Goal: Task Accomplishment & Management: Complete application form

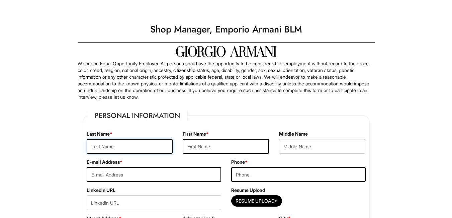
click at [136, 151] on input "text" at bounding box center [130, 146] width 86 height 15
type input "[PERSON_NAME]"
click at [125, 176] on input "email" at bounding box center [154, 174] width 135 height 15
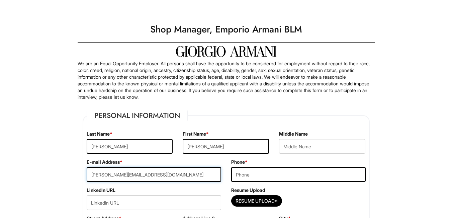
type input "[PERSON_NAME][EMAIL_ADDRESS][DOMAIN_NAME]"
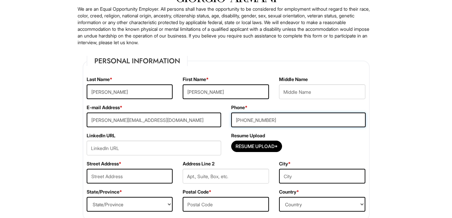
scroll to position [56, 0]
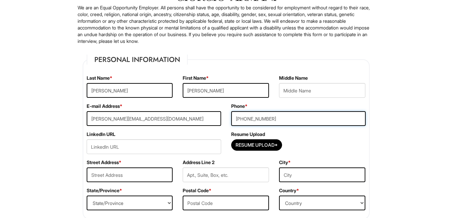
type input "[PHONE_NUMBER]"
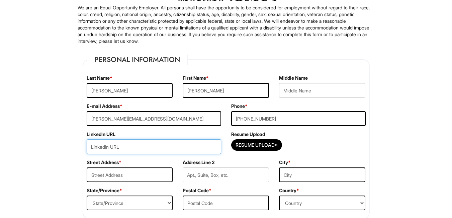
click at [129, 148] on input "url" at bounding box center [154, 146] width 135 height 15
paste input "[URL][DOMAIN_NAME][PERSON_NAME]"
type input "[URL][DOMAIN_NAME][PERSON_NAME]"
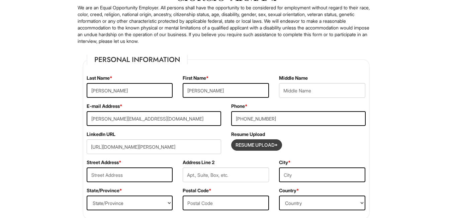
click at [251, 149] on input "Resume Upload*" at bounding box center [257, 145] width 50 height 11
type input "C:\fakepath\S.McCollom8.2025.pdf"
click at [247, 140] on input "Resume Upload*" at bounding box center [257, 145] width 50 height 11
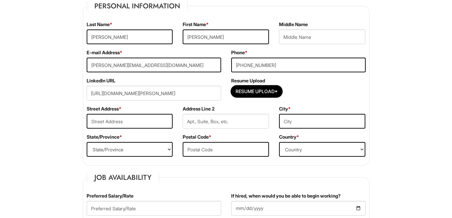
scroll to position [155, 0]
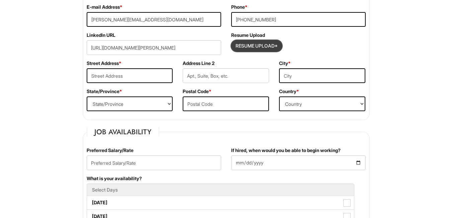
click at [255, 44] on input "Resume Upload*" at bounding box center [257, 46] width 50 height 11
click at [149, 78] on input "text" at bounding box center [130, 75] width 86 height 15
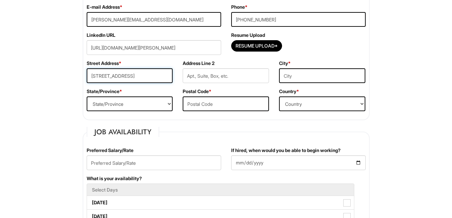
type input "[STREET_ADDRESS]"
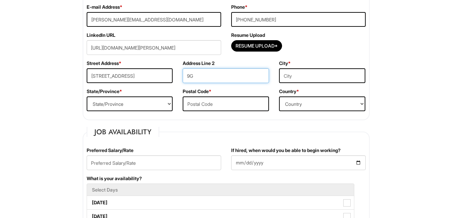
type input "9G"
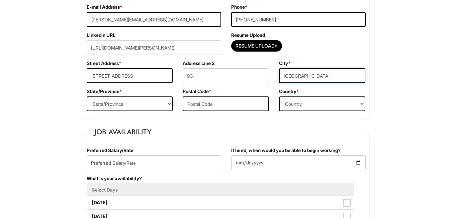
type input "[GEOGRAPHIC_DATA]"
click at [166, 106] on select "State/Province [US_STATE] [US_STATE] [US_STATE] [US_STATE] [US_STATE] [US_STATE…" at bounding box center [130, 103] width 86 height 15
select select "IL"
click at [87, 96] on select "State/Province [US_STATE] [US_STATE] [US_STATE] [US_STATE] [US_STATE] [US_STATE…" at bounding box center [130, 103] width 86 height 15
click at [206, 111] on div "Postal Code *" at bounding box center [226, 102] width 96 height 28
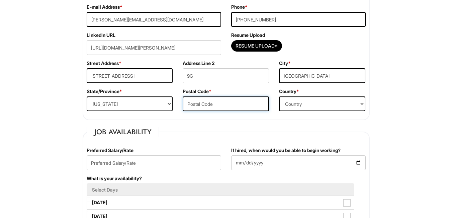
click at [203, 106] on input "text" at bounding box center [226, 103] width 86 height 15
type input "60657"
click at [342, 107] on select "Country [GEOGRAPHIC_DATA] [GEOGRAPHIC_DATA] [GEOGRAPHIC_DATA] [US_STATE] [GEOGR…" at bounding box center [322, 103] width 86 height 15
select select "[GEOGRAPHIC_DATA]"
click at [279, 96] on select "Country [GEOGRAPHIC_DATA] [GEOGRAPHIC_DATA] [GEOGRAPHIC_DATA] [US_STATE] [GEOGR…" at bounding box center [322, 103] width 86 height 15
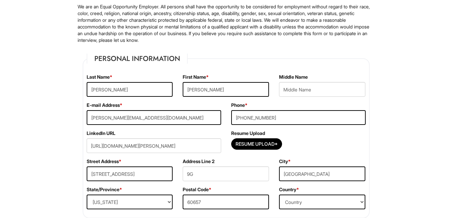
scroll to position [67, 0]
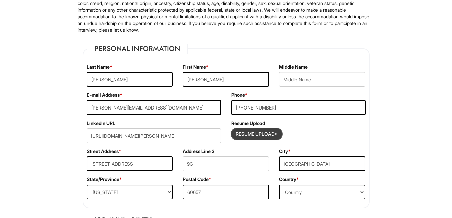
click at [265, 134] on input "Resume Upload*" at bounding box center [257, 134] width 50 height 11
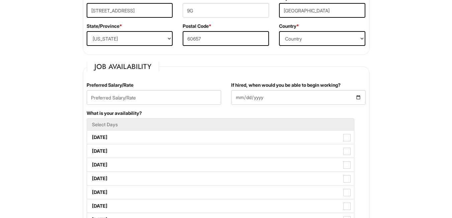
scroll to position [234, 0]
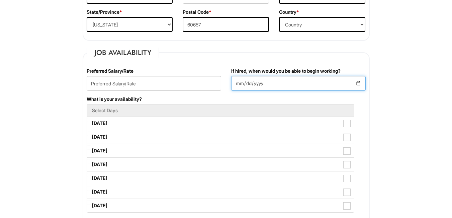
click at [268, 80] on input "If hired, when would you be able to begin working?" at bounding box center [298, 83] width 135 height 15
click at [359, 81] on input "If hired, when would you be able to begin working?" at bounding box center [298, 83] width 135 height 15
type input "[DATE]"
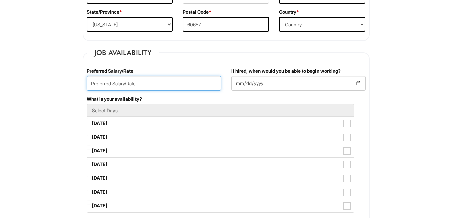
click at [155, 81] on input "text" at bounding box center [154, 83] width 135 height 15
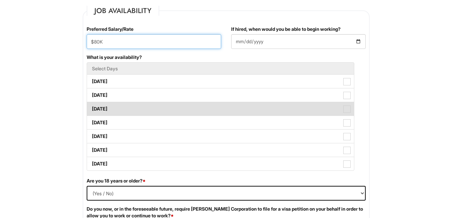
scroll to position [279, 0]
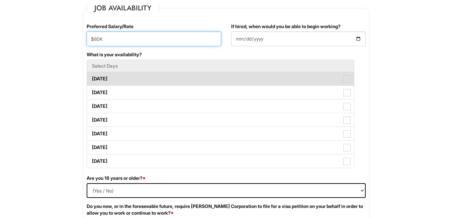
type input "$80K"
click at [344, 79] on span at bounding box center [346, 78] width 7 height 7
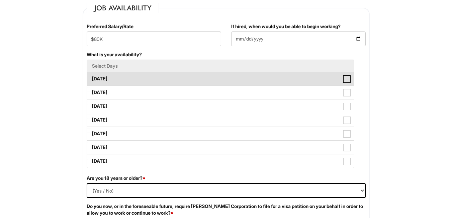
click at [91, 78] on Available_Monday "[DATE]" at bounding box center [89, 75] width 4 height 4
checkbox Available_Monday "true"
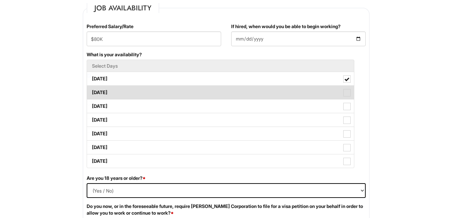
click at [346, 94] on span at bounding box center [346, 92] width 7 height 7
click at [91, 91] on Available_Tuesday "[DATE]" at bounding box center [89, 89] width 4 height 4
checkbox Available_Tuesday "true"
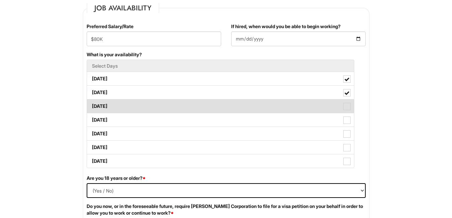
drag, startPoint x: 348, startPoint y: 102, endPoint x: 347, endPoint y: 106, distance: 4.6
click at [348, 102] on label "[DATE]" at bounding box center [220, 105] width 267 height 13
click at [91, 102] on Available_Wednesday "[DATE]" at bounding box center [89, 103] width 4 height 4
checkbox Available_Wednesday "true"
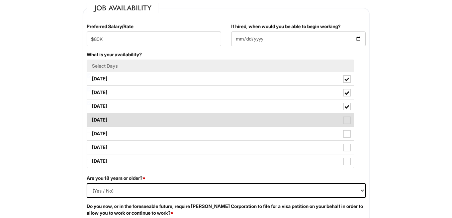
drag, startPoint x: 346, startPoint y: 115, endPoint x: 345, endPoint y: 124, distance: 8.8
click at [346, 115] on label "[DATE]" at bounding box center [220, 119] width 267 height 13
click at [91, 115] on Available_Thursday "[DATE]" at bounding box center [89, 116] width 4 height 4
checkbox Available_Thursday "true"
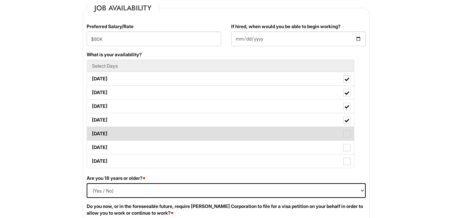
drag, startPoint x: 345, startPoint y: 127, endPoint x: 345, endPoint y: 135, distance: 8.0
click at [345, 127] on li "[DATE]" at bounding box center [221, 134] width 268 height 14
drag, startPoint x: 347, startPoint y: 134, endPoint x: 345, endPoint y: 147, distance: 12.9
click at [347, 135] on span at bounding box center [346, 133] width 7 height 7
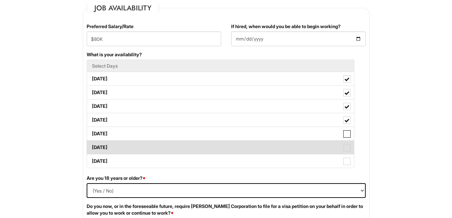
click at [91, 133] on Available_Friday "[DATE]" at bounding box center [89, 130] width 4 height 4
checkbox Available_Friday "true"
click at [345, 147] on span at bounding box center [346, 147] width 7 height 7
click at [91, 146] on Available_Saturday "[DATE]" at bounding box center [89, 144] width 4 height 4
checkbox Available_Saturday "true"
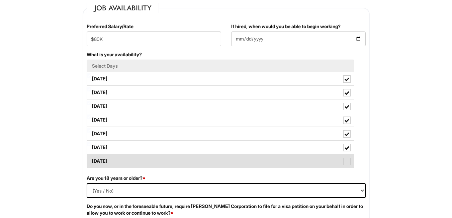
click at [347, 162] on span at bounding box center [346, 161] width 7 height 7
click at [91, 160] on Available_Sunday "[DATE]" at bounding box center [89, 158] width 4 height 4
checkbox Available_Sunday "true"
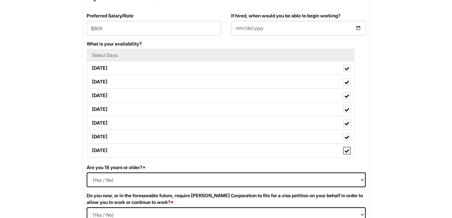
scroll to position [335, 0]
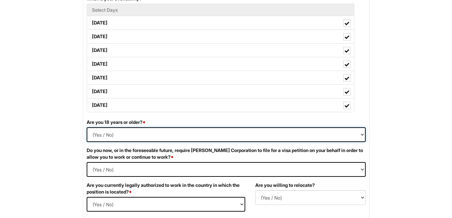
click at [174, 129] on select "(Yes / No) Yes No" at bounding box center [226, 134] width 279 height 15
select select "Yes"
click at [87, 127] on select "(Yes / No) Yes No" at bounding box center [226, 134] width 279 height 15
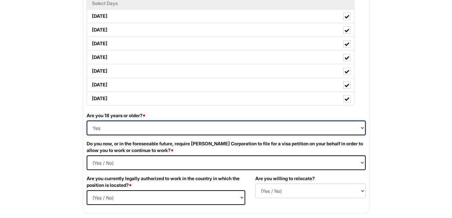
scroll to position [357, 0]
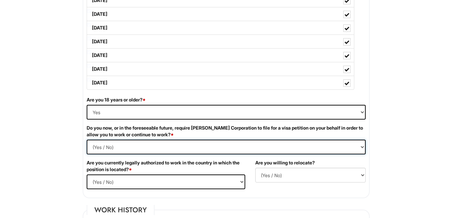
click at [167, 142] on Required "(Yes / No) Yes No" at bounding box center [226, 147] width 279 height 15
select Required "No"
click at [87, 140] on Required "(Yes / No) Yes No" at bounding box center [226, 147] width 279 height 15
drag, startPoint x: 209, startPoint y: 184, endPoint x: 187, endPoint y: 182, distance: 21.9
click at [209, 184] on select "(Yes / No) Yes No" at bounding box center [166, 181] width 159 height 15
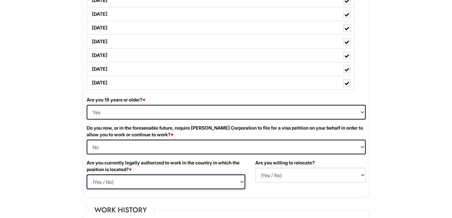
select select "Yes"
click at [87, 174] on select "(Yes / No) Yes No" at bounding box center [166, 181] width 159 height 15
click at [291, 181] on select "(Yes / No) No Yes" at bounding box center [310, 175] width 110 height 15
click at [255, 168] on select "(Yes / No) No Yes" at bounding box center [310, 175] width 110 height 15
drag, startPoint x: 282, startPoint y: 176, endPoint x: 279, endPoint y: 179, distance: 4.6
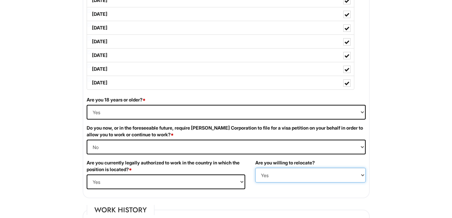
click at [282, 176] on select "(Yes / No) No Yes" at bounding box center [310, 175] width 110 height 15
select select "N"
click at [255, 168] on select "(Yes / No) No Yes" at bounding box center [310, 175] width 110 height 15
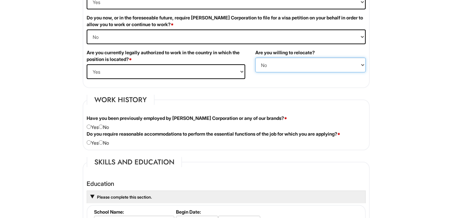
scroll to position [469, 0]
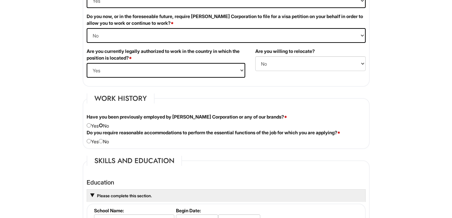
click at [103, 126] on input "radio" at bounding box center [101, 125] width 4 height 4
radio input "true"
click at [103, 142] on input "radio" at bounding box center [101, 141] width 4 height 4
radio input "true"
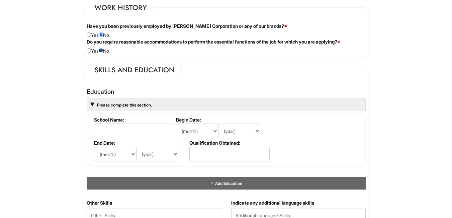
scroll to position [569, 0]
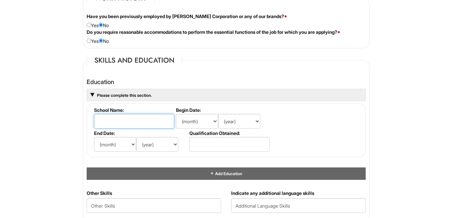
click at [136, 121] on input "text" at bounding box center [134, 121] width 80 height 15
type input "Berklee College of Music"
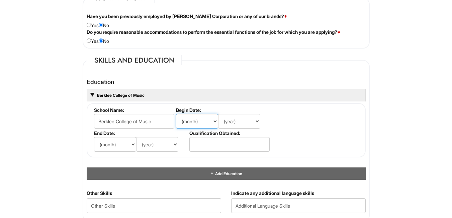
click at [212, 122] on select "(month) Jan Feb Mar Apr May Jun [DATE] Aug Sep Oct Nov Dec" at bounding box center [197, 121] width 42 height 15
select select "9"
click at [176, 114] on select "(month) Jan Feb Mar Apr May Jun [DATE] Aug Sep Oct Nov Dec" at bounding box center [197, 121] width 42 height 15
click at [256, 122] on select "(year) 2029 2028 2027 2026 2025 2024 2023 2022 2021 2020 2019 2018 2017 2016 20…" at bounding box center [239, 121] width 42 height 15
select select "2002"
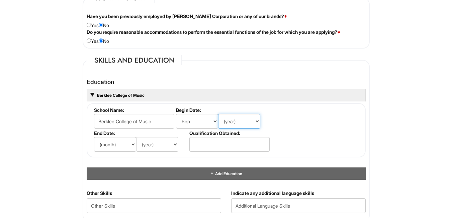
click at [218, 114] on select "(year) 2029 2028 2027 2026 2025 2024 2023 2022 2021 2020 2019 2018 2017 2016 20…" at bounding box center [239, 121] width 42 height 15
click at [132, 143] on select "(month) Jan Feb Mar Apr May Jun [DATE] Aug Sep Oct Nov Dec" at bounding box center [115, 144] width 42 height 15
select select "6"
click at [94, 137] on select "(month) Jan Feb Mar Apr May Jun [DATE] Aug Sep Oct Nov Dec" at bounding box center [115, 144] width 42 height 15
click at [175, 143] on select "(year) 2029 2028 2027 2026 2025 2024 2023 2022 2021 2020 2019 2018 2017 2016 20…" at bounding box center [157, 144] width 42 height 15
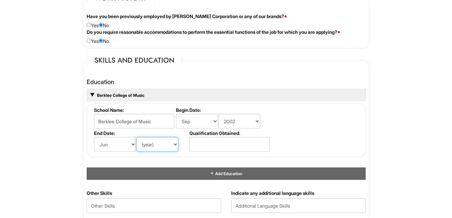
select select "2004"
click at [136, 137] on select "(year) 2029 2028 2027 2026 2025 2024 2023 2022 2021 2020 2019 2018 2017 2016 20…" at bounding box center [157, 144] width 42 height 15
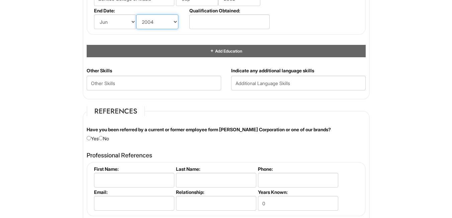
scroll to position [692, 0]
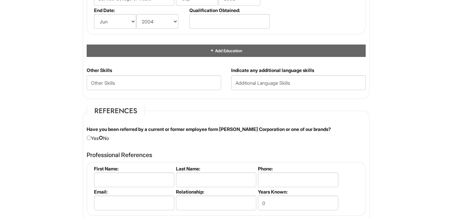
click at [103, 139] on input "radio" at bounding box center [101, 138] width 4 height 4
radio input "true"
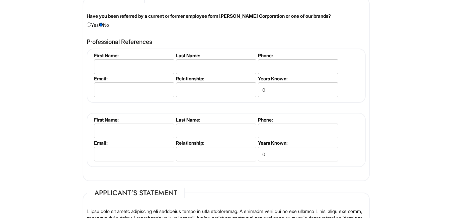
scroll to position [793, 0]
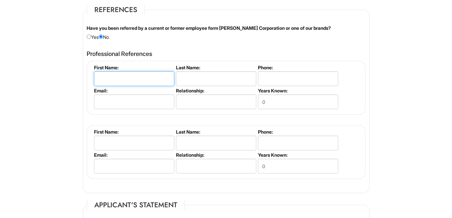
click at [120, 76] on input "text" at bounding box center [134, 78] width 80 height 15
type input "[PERSON_NAME]"
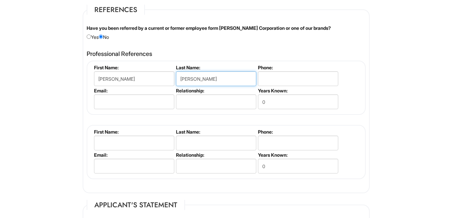
type input "[PERSON_NAME]"
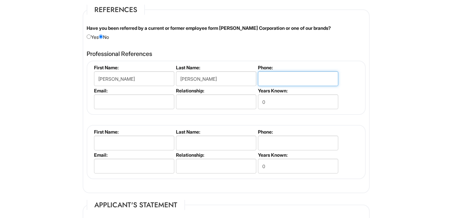
click at [283, 78] on input "tel" at bounding box center [298, 78] width 80 height 15
type input "[PHONE_NUMBER]"
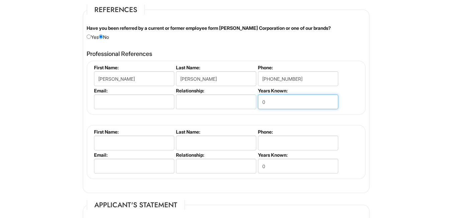
click at [280, 100] on input "0" at bounding box center [298, 101] width 80 height 15
type input "5"
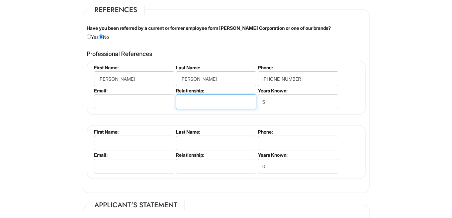
click at [199, 99] on input "text" at bounding box center [216, 101] width 80 height 15
type input "i"
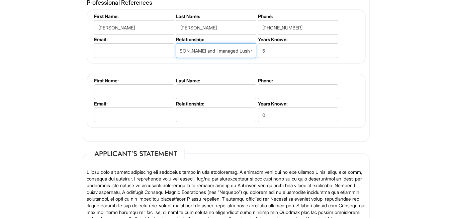
scroll to position [849, 0]
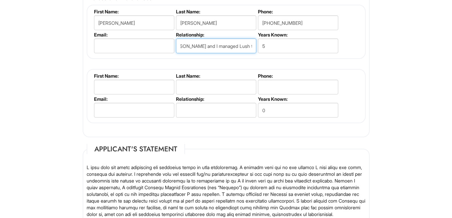
type input "[PERSON_NAME] and I managed Lush together."
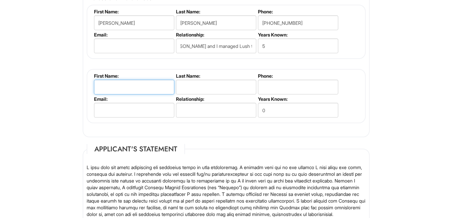
scroll to position [0, 0]
click at [141, 87] on input "text" at bounding box center [134, 87] width 80 height 15
click at [146, 88] on input "ALy" at bounding box center [134, 87] width 80 height 15
type input "Aly"
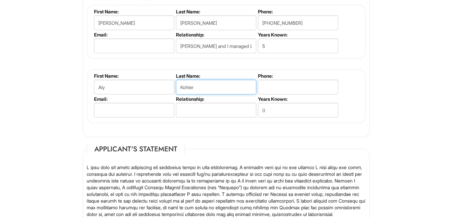
type input "Kohler"
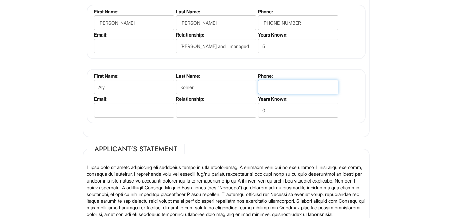
click at [293, 88] on input "tel" at bounding box center [298, 87] width 80 height 15
type input "[PHONE_NUMBER]"
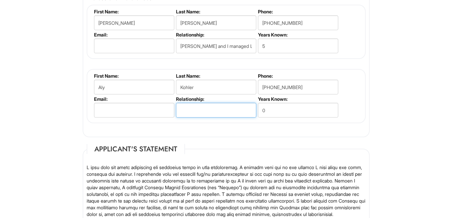
click at [233, 114] on input "text" at bounding box center [216, 110] width 80 height 15
type input "Colleague"
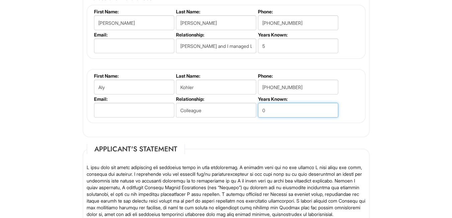
click at [302, 113] on input "0" at bounding box center [298, 110] width 80 height 15
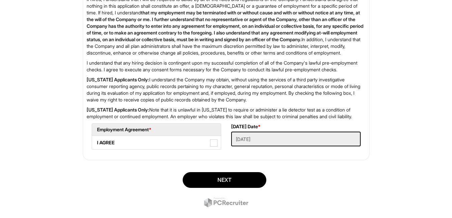
scroll to position [1094, 0]
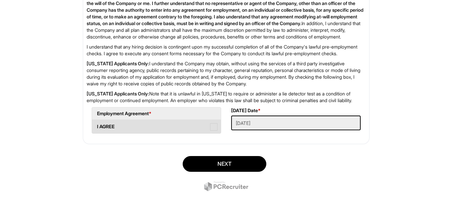
type input "5"
click at [214, 131] on span at bounding box center [213, 126] width 7 height 7
click at [96, 126] on AGREE "I AGREE" at bounding box center [94, 123] width 4 height 4
checkbox AGREE "true"
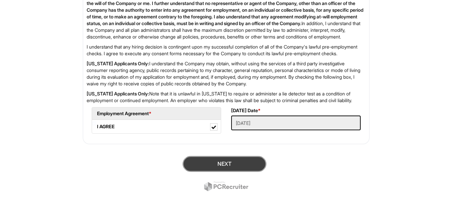
click at [223, 172] on button "Next" at bounding box center [225, 164] width 84 height 16
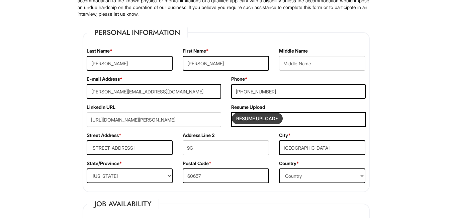
scroll to position [97, 0]
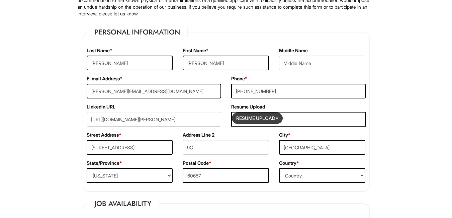
click at [261, 118] on input "Resume Upload*" at bounding box center [257, 118] width 50 height 11
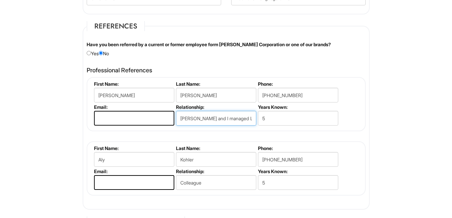
scroll to position [0, 11]
drag, startPoint x: 182, startPoint y: 119, endPoint x: 263, endPoint y: 137, distance: 83.0
click at [263, 137] on div "[PERSON_NAME] First Name: [PERSON_NAME] Last Name: [PERSON_NAME] Phone: [PHONE_…" at bounding box center [226, 136] width 279 height 119
type input "T"
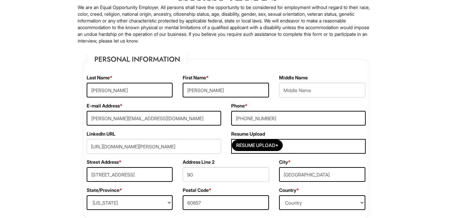
scroll to position [52, 0]
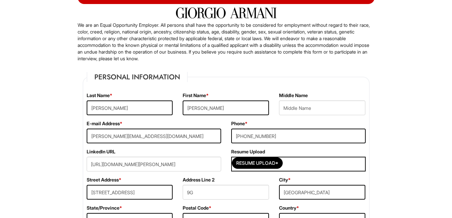
type input "Colleague"
click at [202, 161] on input "[URL][DOMAIN_NAME][PERSON_NAME]" at bounding box center [154, 164] width 135 height 15
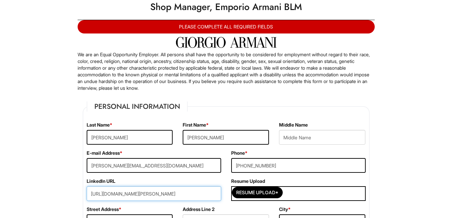
scroll to position [18, 0]
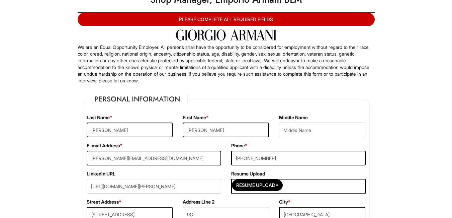
click at [319, 189] on div "Resume Upload*" at bounding box center [298, 186] width 135 height 15
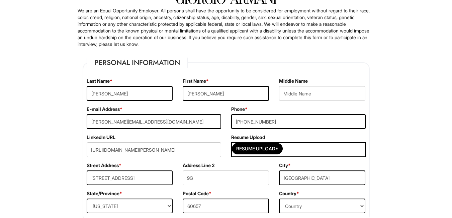
scroll to position [74, 0]
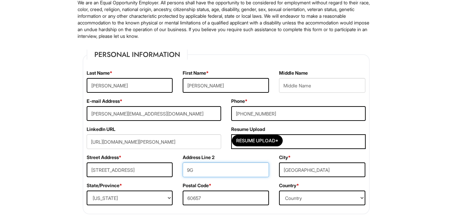
click at [237, 169] on input "9G" at bounding box center [226, 169] width 86 height 15
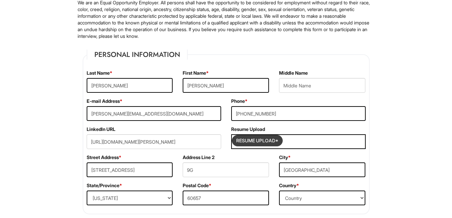
click at [268, 141] on input "Resume Upload*" at bounding box center [257, 140] width 50 height 11
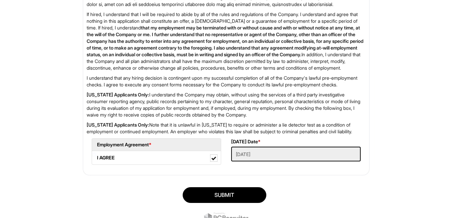
scroll to position [1130, 0]
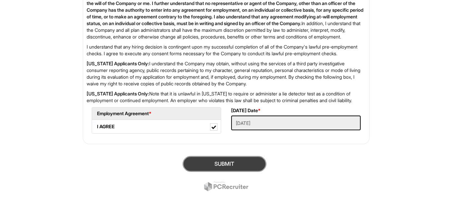
click at [236, 160] on button "SUBMIT" at bounding box center [225, 164] width 84 height 16
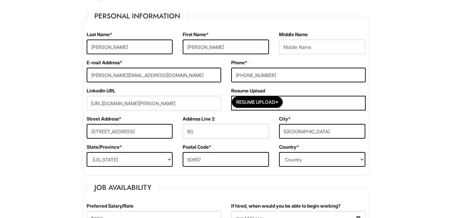
scroll to position [119, 0]
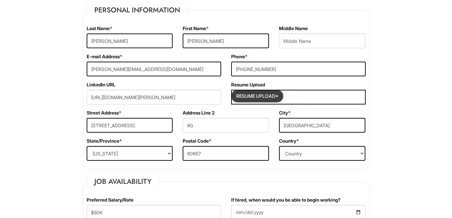
click at [258, 97] on input "Resume Upload*" at bounding box center [257, 96] width 50 height 11
type input "C:\fakepath\S.McCollom8.2025 Armani.pdf"
click at [256, 96] on input "Resume Upload*" at bounding box center [257, 96] width 50 height 11
click at [261, 99] on input "Resume Upload*" at bounding box center [257, 96] width 50 height 11
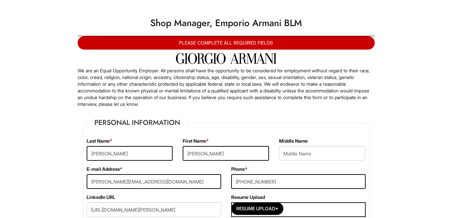
scroll to position [0, 0]
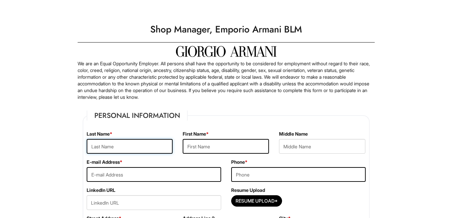
click at [147, 141] on input "text" at bounding box center [130, 146] width 86 height 15
type input "[PERSON_NAME]"
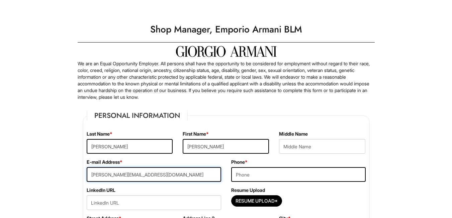
type input "[PERSON_NAME][EMAIL_ADDRESS][DOMAIN_NAME]"
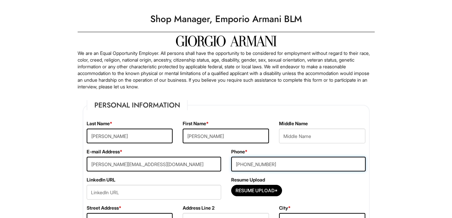
scroll to position [67, 0]
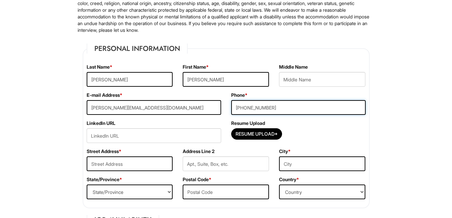
type input "[PHONE_NUMBER]"
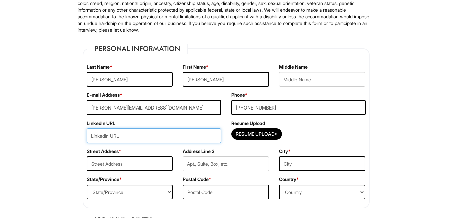
click at [122, 136] on input "url" at bounding box center [154, 135] width 135 height 15
paste input "[URL][DOMAIN_NAME][PERSON_NAME]"
type input "[URL][DOMAIN_NAME][PERSON_NAME]"
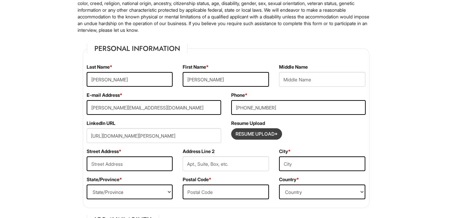
click at [253, 135] on input "Resume Upload*" at bounding box center [257, 134] width 50 height 11
type input "C:\fakepath\S.McCollom8.2025 Armani.pdf"
